Goal: Task Accomplishment & Management: Manage account settings

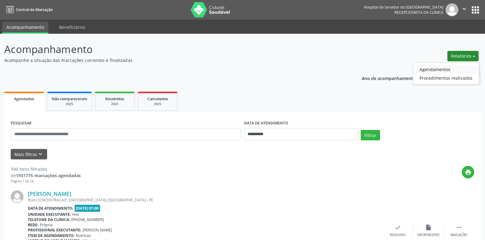
click at [462, 69] on link "Agendamentos" at bounding box center [446, 69] width 66 height 9
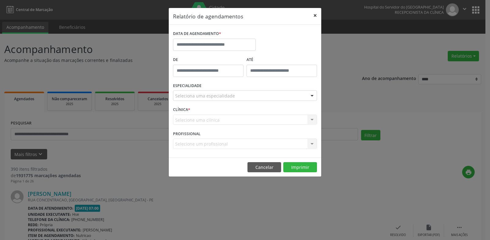
click at [317, 13] on button "×" at bounding box center [315, 15] width 12 height 15
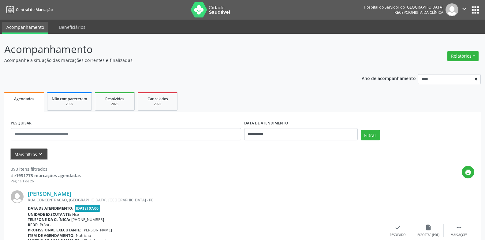
click at [40, 152] on icon "keyboard_arrow_down" at bounding box center [40, 154] width 7 height 7
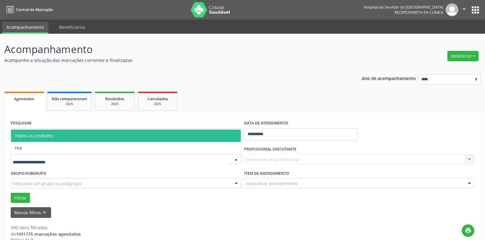
click at [110, 158] on div at bounding box center [126, 159] width 231 height 10
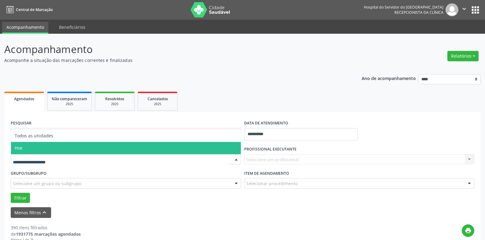
click at [98, 147] on span "Hse" at bounding box center [126, 148] width 230 height 12
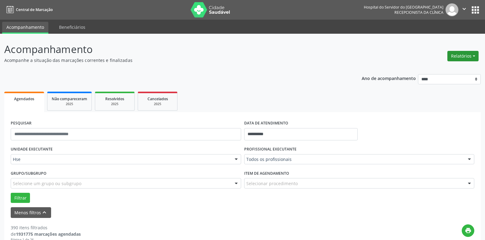
click at [450, 54] on button "Relatórios" at bounding box center [463, 56] width 31 height 10
click at [459, 65] on ul "Agendamentos Procedimentos realizados" at bounding box center [446, 73] width 66 height 22
drag, startPoint x: 447, startPoint y: 64, endPoint x: 424, endPoint y: 70, distance: 23.6
click at [446, 64] on ul "Agendamentos Procedimentos realizados" at bounding box center [446, 73] width 66 height 22
click at [425, 69] on link "Agendamentos" at bounding box center [446, 69] width 66 height 9
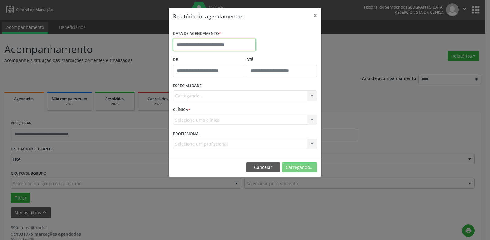
click at [212, 47] on input "text" at bounding box center [214, 45] width 83 height 12
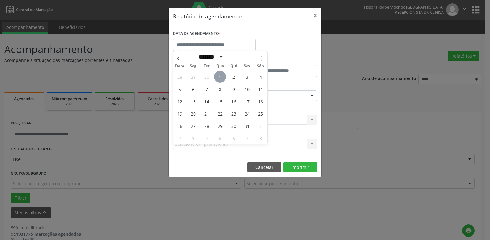
click at [222, 77] on span "1" at bounding box center [220, 77] width 12 height 12
type input "**********"
click at [222, 77] on span "1" at bounding box center [220, 77] width 12 height 12
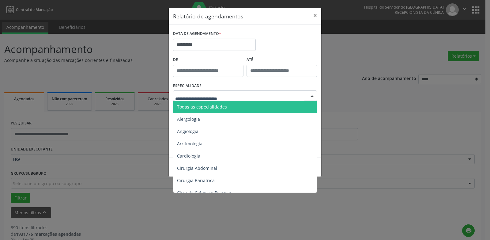
click at [228, 105] on span "Todas as especialidades" at bounding box center [245, 107] width 144 height 12
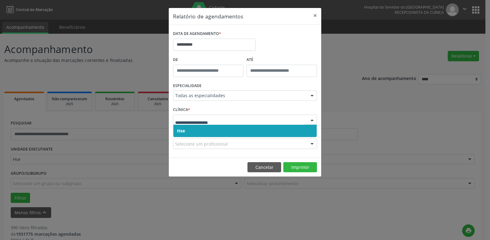
click at [209, 126] on span "Hse" at bounding box center [244, 131] width 143 height 12
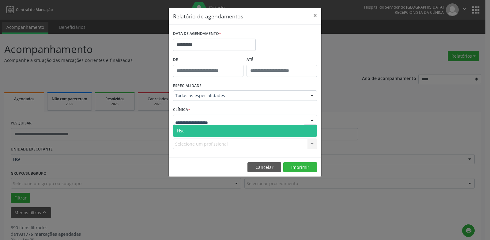
click at [209, 125] on span "Hse" at bounding box center [244, 131] width 143 height 12
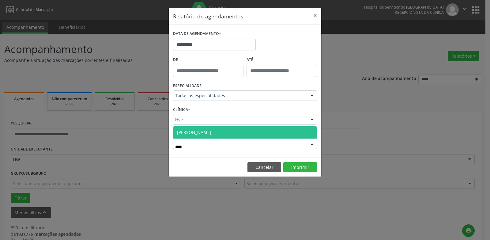
type input "*****"
drag, startPoint x: 199, startPoint y: 131, endPoint x: 251, endPoint y: 148, distance: 54.7
click at [199, 131] on span "[PERSON_NAME]" at bounding box center [194, 132] width 34 height 6
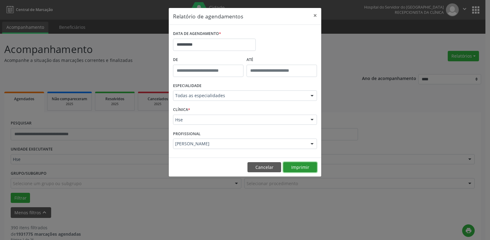
click at [296, 170] on button "Imprimir" at bounding box center [300, 167] width 34 height 10
click at [258, 160] on footer "Cancelar Imprimir" at bounding box center [245, 166] width 153 height 19
click at [259, 168] on button "Cancelar" at bounding box center [264, 167] width 34 height 10
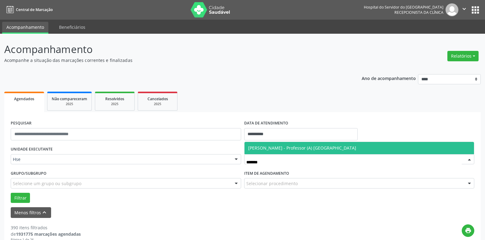
click at [264, 148] on span "[PERSON_NAME] - Professor (A) [GEOGRAPHIC_DATA]" at bounding box center [302, 148] width 108 height 6
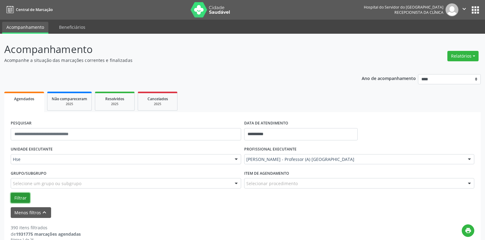
click at [18, 198] on button "Filtrar" at bounding box center [20, 198] width 19 height 10
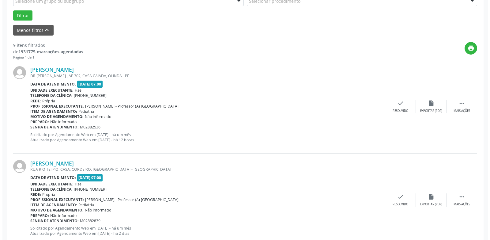
scroll to position [184, 0]
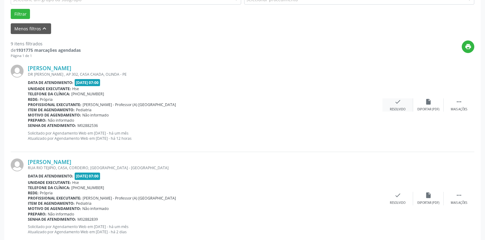
click at [399, 105] on icon "check" at bounding box center [398, 101] width 7 height 7
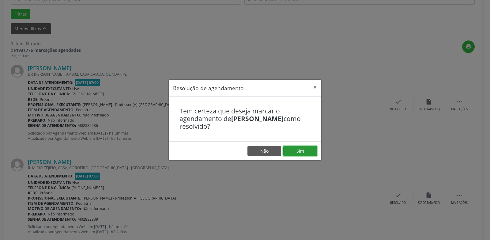
click at [296, 151] on button "Sim" at bounding box center [300, 151] width 34 height 10
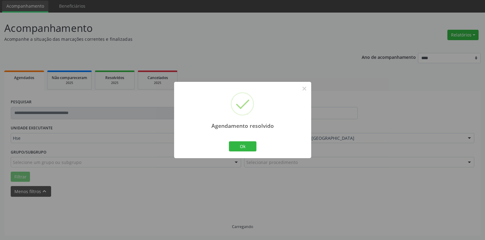
scroll to position [28, 0]
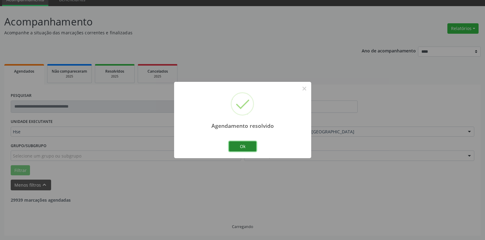
click at [250, 148] on button "Ok" at bounding box center [243, 146] width 28 height 10
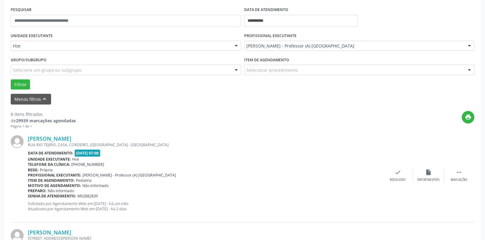
scroll to position [181, 0]
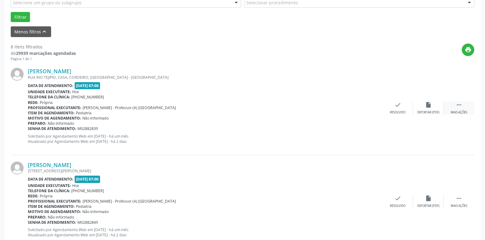
click at [462, 107] on icon "" at bounding box center [459, 104] width 7 height 7
click at [433, 106] on div "alarm_off Não compareceu" at bounding box center [428, 107] width 31 height 13
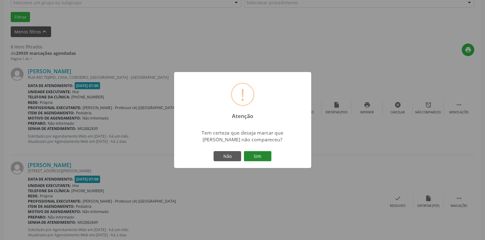
click at [258, 161] on button "Sim" at bounding box center [258, 156] width 28 height 10
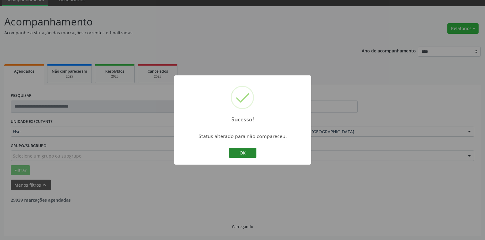
click at [241, 148] on button "OK" at bounding box center [243, 153] width 28 height 10
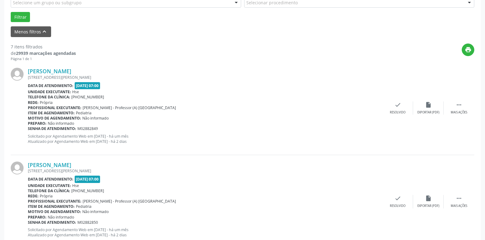
click at [243, 149] on div "[PERSON_NAME] [STREET_ADDRESS][PERSON_NAME] Data de atendimento: [DATE] 07:00 U…" at bounding box center [243, 107] width 464 height 93
click at [460, 109] on div " Mais ações" at bounding box center [459, 107] width 31 height 13
click at [431, 112] on div "Não compareceu" at bounding box center [429, 112] width 26 height 4
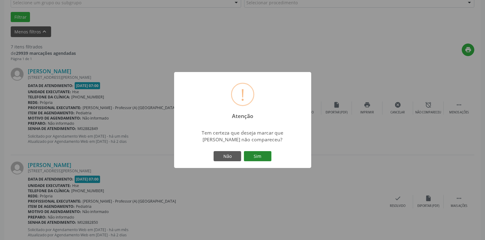
click at [256, 160] on button "Sim" at bounding box center [258, 156] width 28 height 10
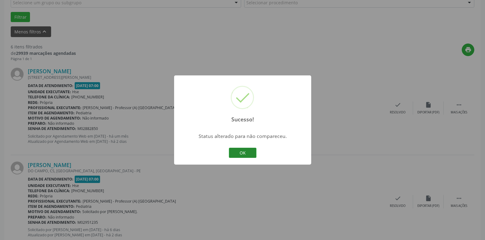
click at [251, 154] on button "OK" at bounding box center [243, 153] width 28 height 10
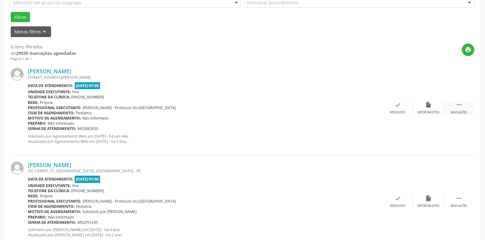
drag, startPoint x: 463, startPoint y: 108, endPoint x: 457, endPoint y: 108, distance: 6.4
click at [463, 108] on div " Mais ações" at bounding box center [459, 107] width 31 height 13
click at [427, 108] on div "alarm_off Não compareceu" at bounding box center [428, 107] width 31 height 13
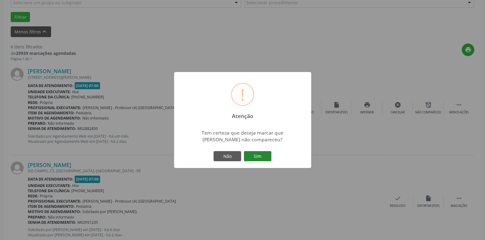
click at [257, 157] on button "Sim" at bounding box center [258, 156] width 28 height 10
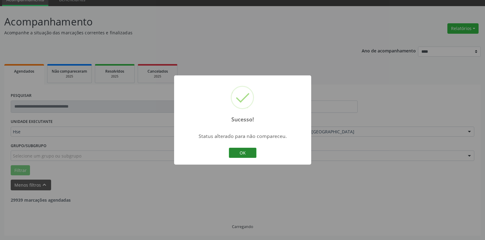
click at [249, 152] on button "OK" at bounding box center [243, 153] width 28 height 10
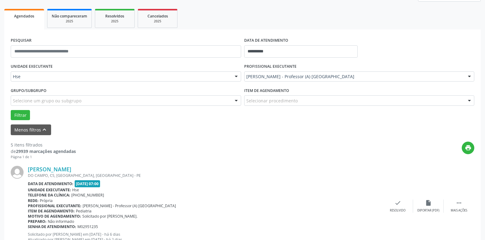
scroll to position [89, 0]
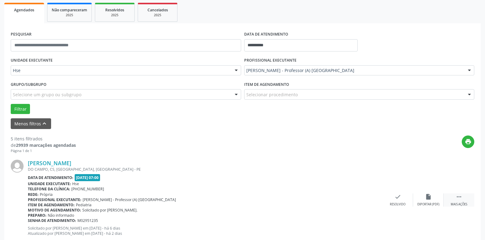
click at [464, 199] on div " Mais ações" at bounding box center [459, 199] width 31 height 13
click at [431, 193] on icon "alarm_off" at bounding box center [428, 196] width 7 height 7
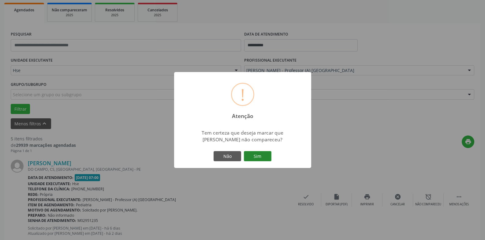
click at [263, 156] on button "Sim" at bounding box center [258, 156] width 28 height 10
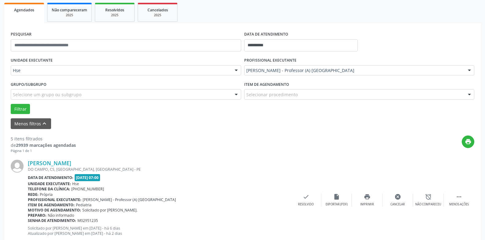
scroll to position [28, 0]
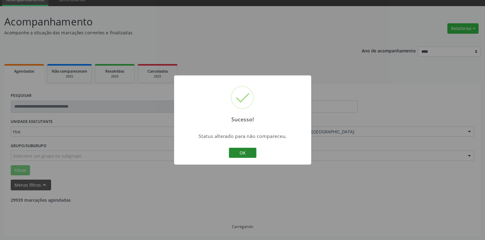
click at [247, 151] on button "OK" at bounding box center [243, 153] width 28 height 10
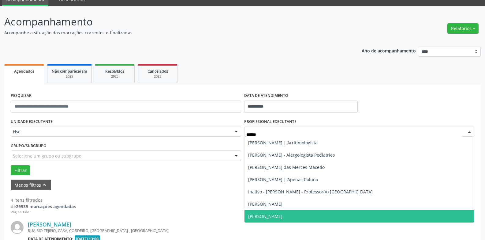
type input "*******"
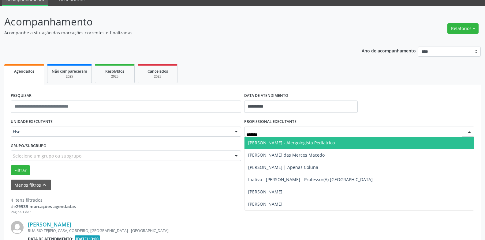
click at [314, 145] on span "[PERSON_NAME] - Alergologista Pediatrico" at bounding box center [291, 143] width 87 height 6
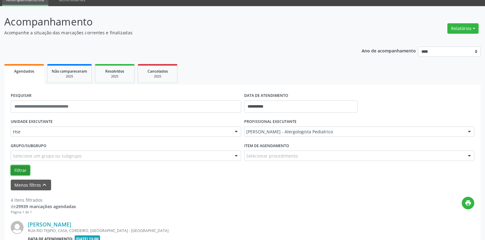
click at [25, 175] on button "Filtrar" at bounding box center [20, 170] width 19 height 10
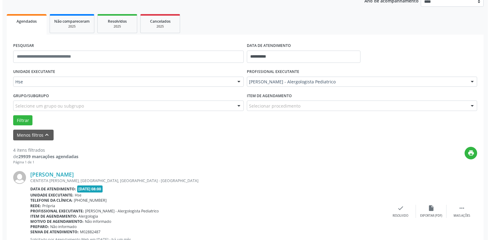
scroll to position [150, 0]
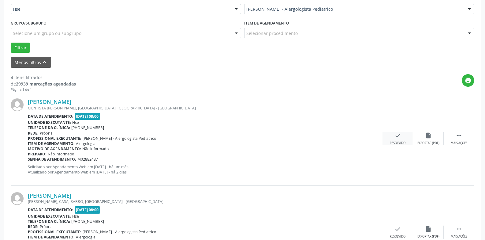
click at [397, 144] on div "Resolvido" at bounding box center [398, 143] width 16 height 4
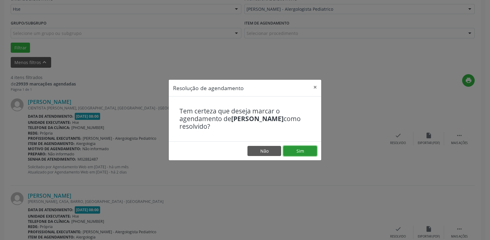
click at [297, 152] on button "Sim" at bounding box center [300, 151] width 34 height 10
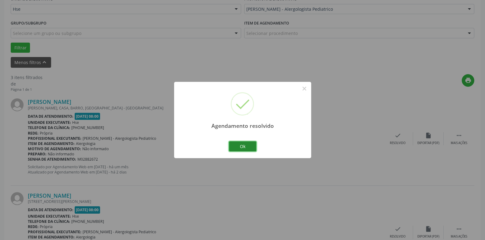
click at [252, 145] on button "Ok" at bounding box center [243, 146] width 28 height 10
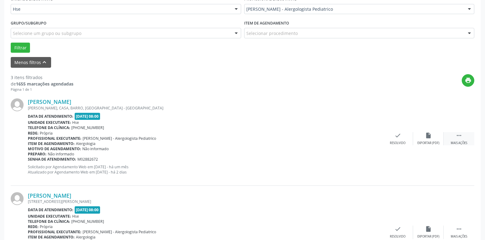
click at [459, 140] on div " Mais ações" at bounding box center [459, 138] width 31 height 13
click at [422, 142] on div "Não compareceu" at bounding box center [429, 143] width 26 height 4
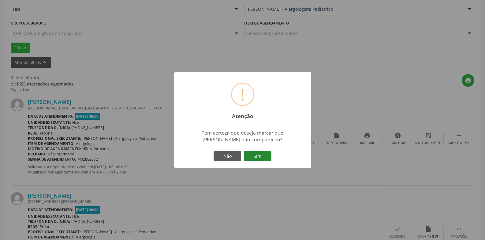
click at [262, 154] on button "Sim" at bounding box center [258, 156] width 28 height 10
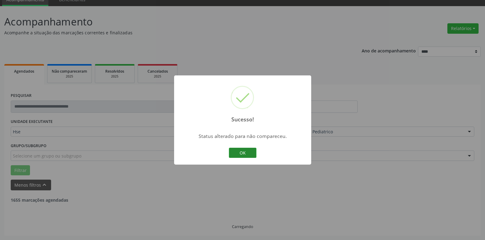
click at [251, 155] on button "OK" at bounding box center [243, 153] width 28 height 10
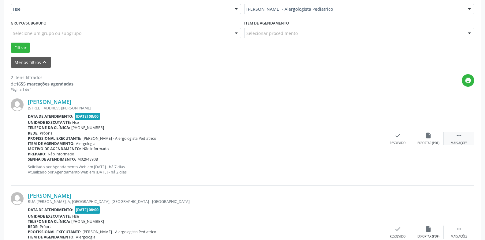
click at [452, 137] on div " Mais ações" at bounding box center [459, 138] width 31 height 13
click at [423, 142] on div "Não compareceu" at bounding box center [429, 143] width 26 height 4
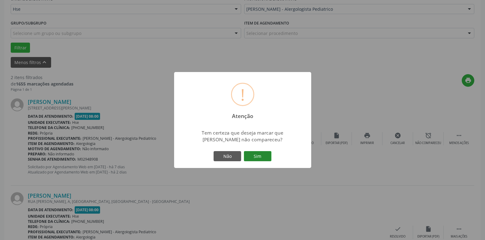
click at [262, 152] on button "Sim" at bounding box center [258, 156] width 28 height 10
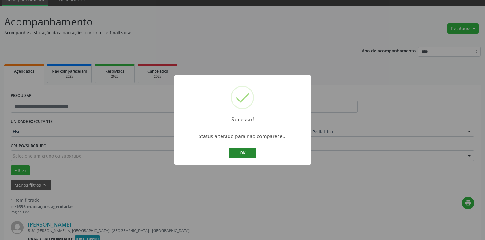
scroll to position [106, 0]
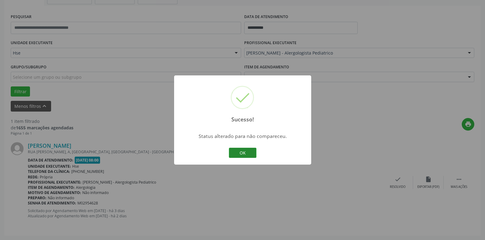
click at [252, 154] on button "OK" at bounding box center [243, 153] width 28 height 10
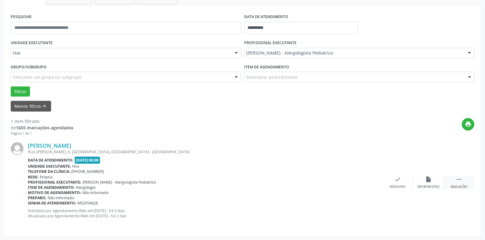
click at [454, 184] on div " Mais ações" at bounding box center [459, 182] width 31 height 13
click at [421, 185] on div "Não compareceu" at bounding box center [429, 187] width 26 height 4
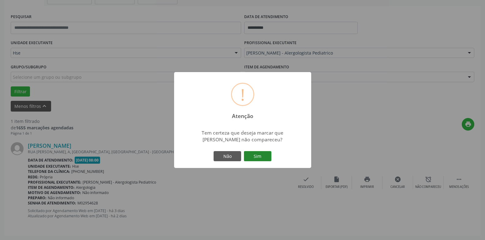
click at [252, 156] on button "Sim" at bounding box center [258, 156] width 28 height 10
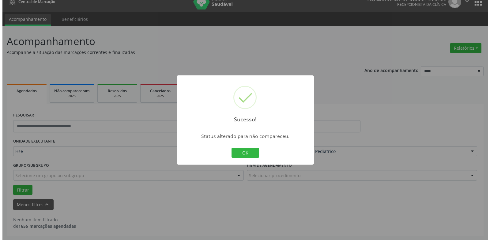
scroll to position [8, 0]
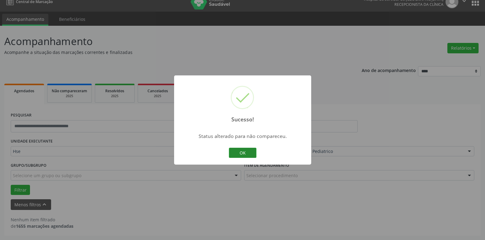
click at [243, 155] on button "OK" at bounding box center [243, 153] width 28 height 10
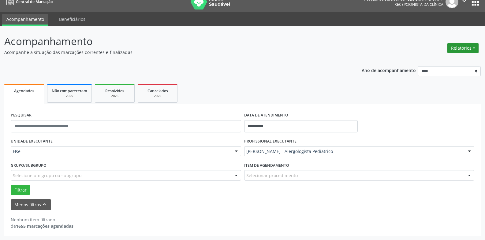
click at [467, 46] on button "Relatórios" at bounding box center [463, 48] width 31 height 10
click at [463, 59] on link "Agendamentos" at bounding box center [446, 61] width 66 height 9
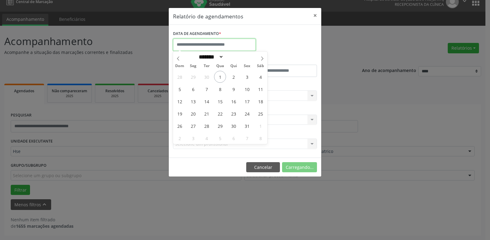
click at [240, 49] on input "text" at bounding box center [214, 45] width 83 height 12
click at [233, 79] on span "2" at bounding box center [234, 77] width 12 height 12
type input "**********"
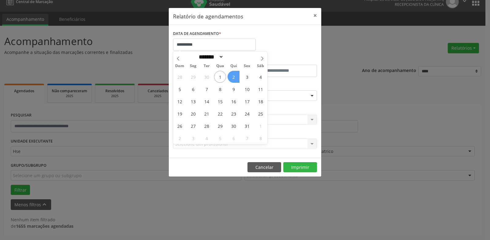
click at [233, 79] on span "2" at bounding box center [234, 77] width 12 height 12
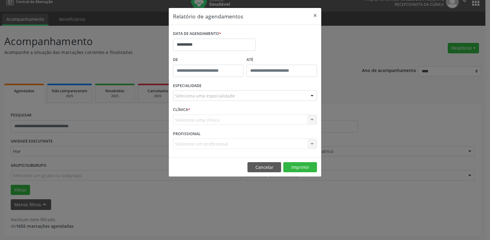
click at [238, 98] on div "Seleciona uma especialidade" at bounding box center [245, 95] width 144 height 10
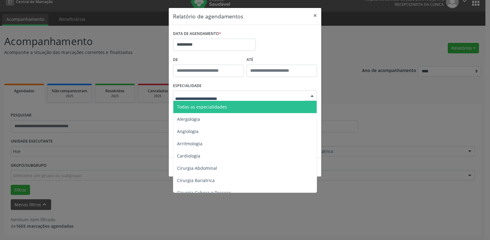
click at [245, 107] on span "Todas as especialidades" at bounding box center [245, 107] width 144 height 12
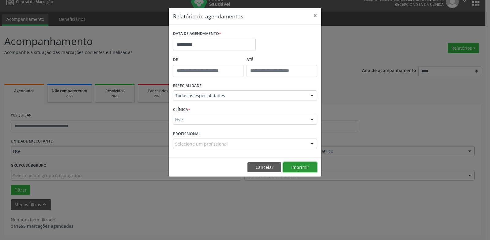
click at [305, 169] on button "Imprimir" at bounding box center [300, 167] width 34 height 10
click at [315, 13] on button "×" at bounding box center [315, 15] width 12 height 15
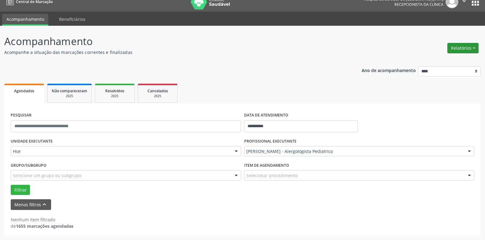
click at [464, 48] on button "Relatórios" at bounding box center [463, 48] width 31 height 10
click at [462, 62] on link "Agendamentos" at bounding box center [446, 61] width 66 height 9
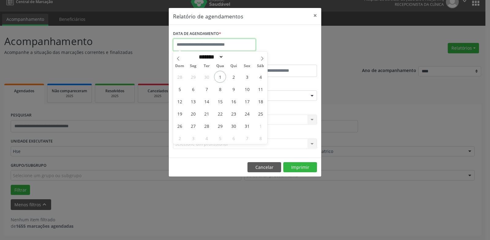
click at [193, 40] on input "text" at bounding box center [214, 45] width 83 height 12
click at [218, 77] on span "1" at bounding box center [220, 77] width 12 height 12
type input "**********"
click at [218, 77] on span "1" at bounding box center [220, 77] width 12 height 12
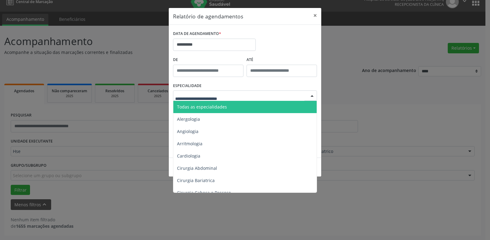
click at [228, 104] on span "Todas as especialidades" at bounding box center [245, 107] width 144 height 12
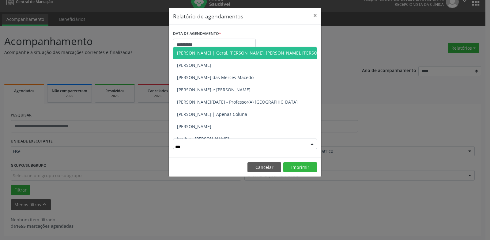
type input "****"
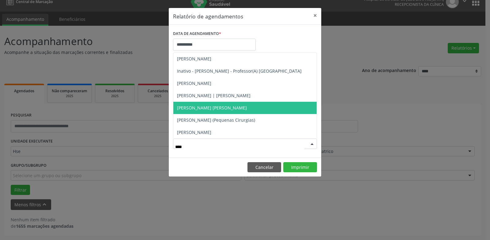
click at [227, 105] on span "[PERSON_NAME] [PERSON_NAME]" at bounding box center [244, 108] width 143 height 12
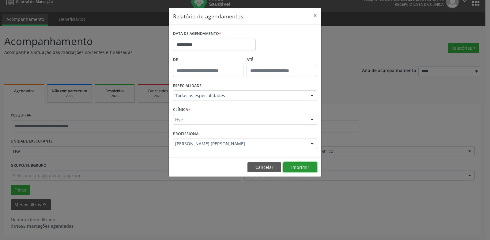
click at [305, 172] on button "Imprimir" at bounding box center [300, 167] width 34 height 10
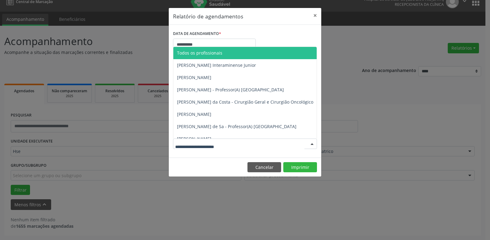
click at [210, 49] on span "Todos os profissionais" at bounding box center [276, 53] width 206 height 12
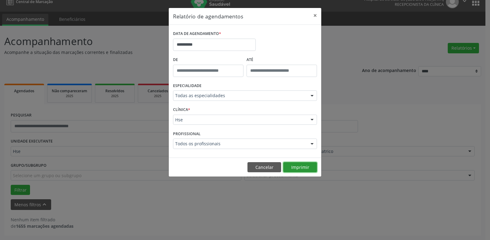
click at [301, 168] on button "Imprimir" at bounding box center [300, 167] width 34 height 10
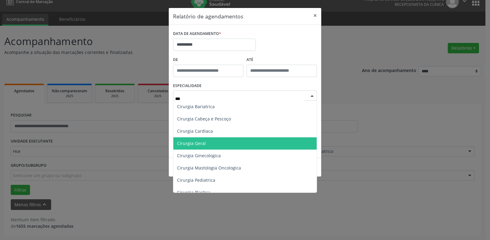
scroll to position [0, 0]
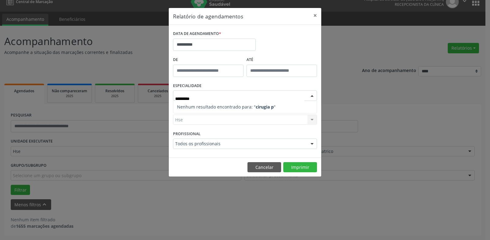
type input "**********"
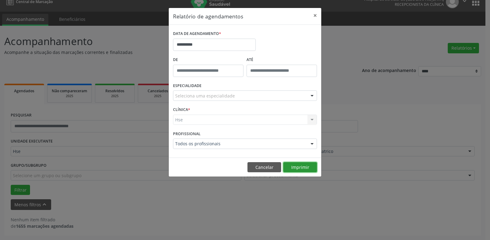
click at [295, 168] on div "**********" at bounding box center [244, 92] width 153 height 169
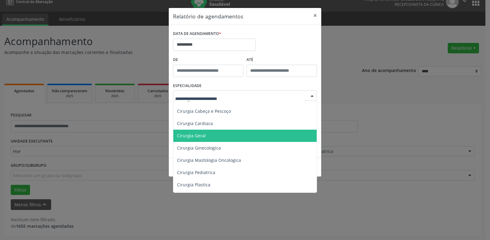
scroll to position [92, 0]
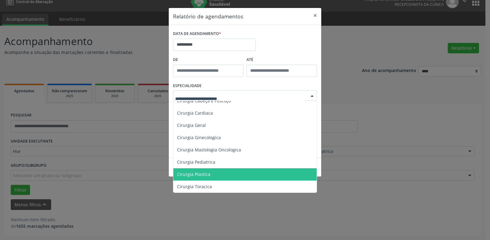
click at [212, 170] on span "Cirurgia Plastica" at bounding box center [245, 174] width 144 height 12
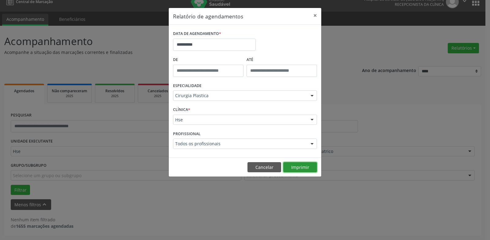
click at [302, 168] on button "Imprimir" at bounding box center [300, 167] width 34 height 10
